Goal: Find contact information: Find contact information

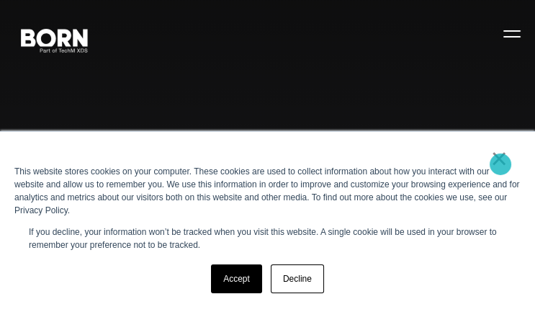
click at [501, 164] on link "×" at bounding box center [499, 158] width 17 height 13
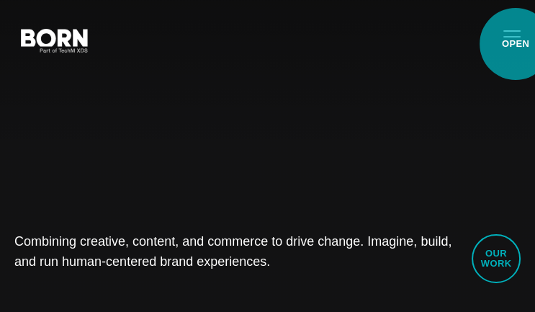
click at [516, 44] on button "Primary Menu" at bounding box center [512, 33] width 35 height 30
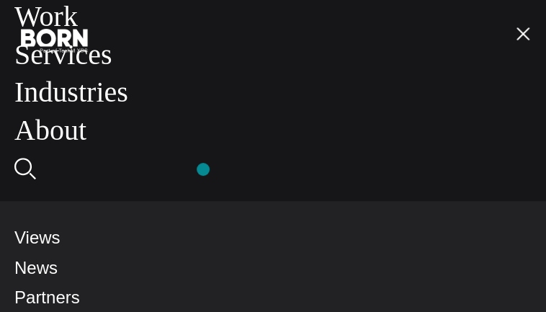
scroll to position [124, 0]
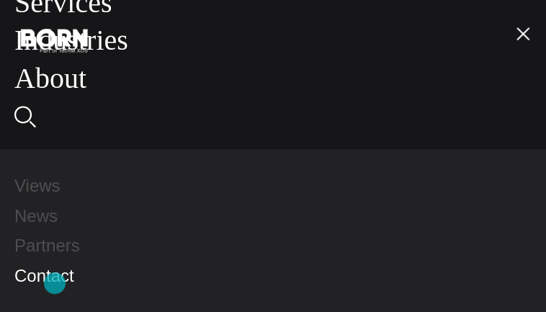
click at [55, 283] on link "Contact" at bounding box center [44, 275] width 60 height 19
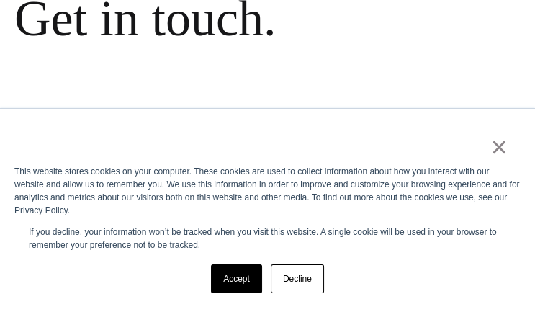
scroll to position [215, 0]
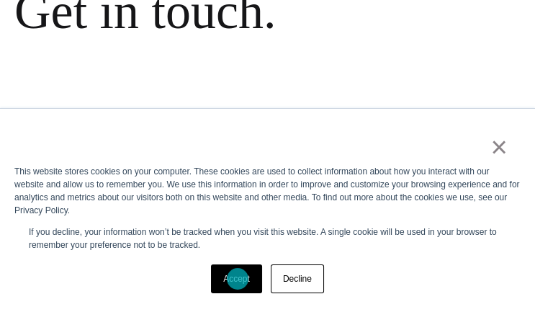
click at [238, 279] on link "Accept" at bounding box center [236, 278] width 51 height 29
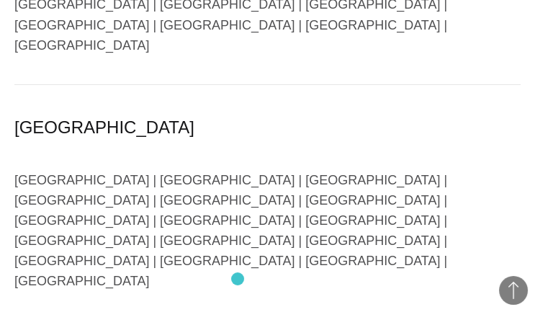
scroll to position [4537, 0]
